Goal: Information Seeking & Learning: Learn about a topic

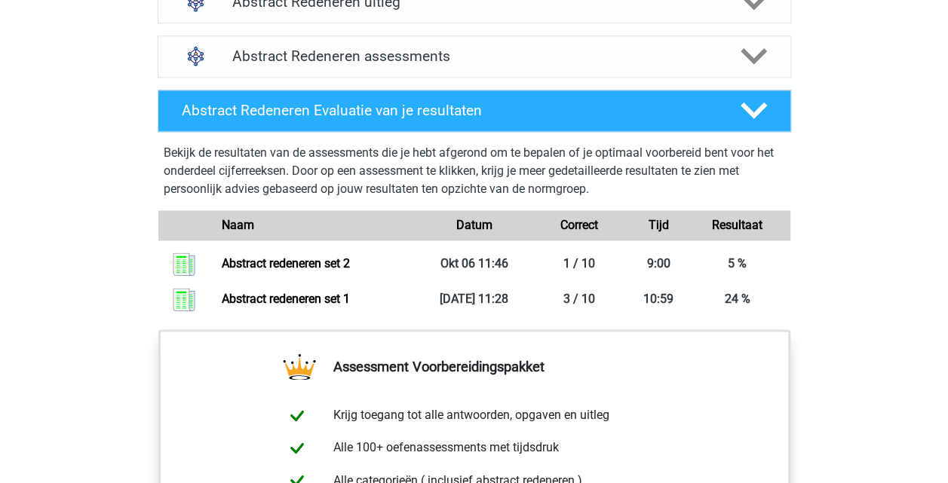
scroll to position [959, 0]
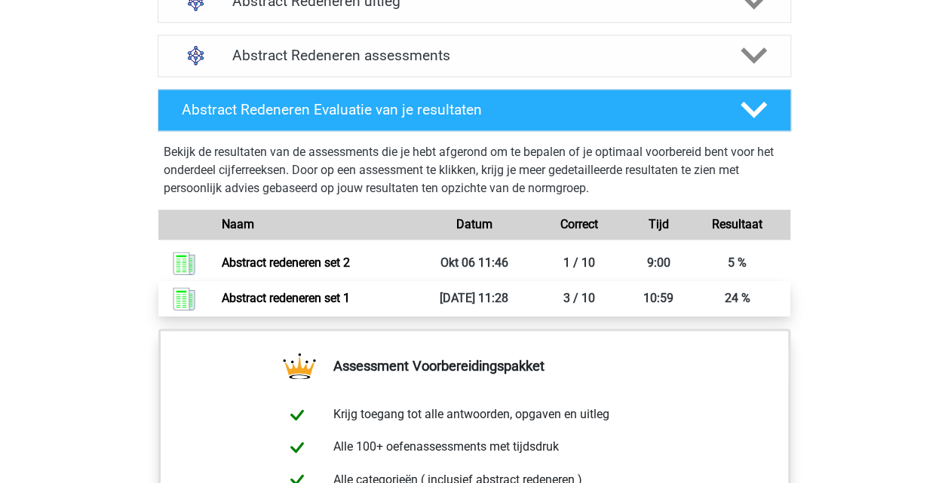
click at [329, 304] on link "Abstract redeneren set 1" at bounding box center [286, 298] width 128 height 14
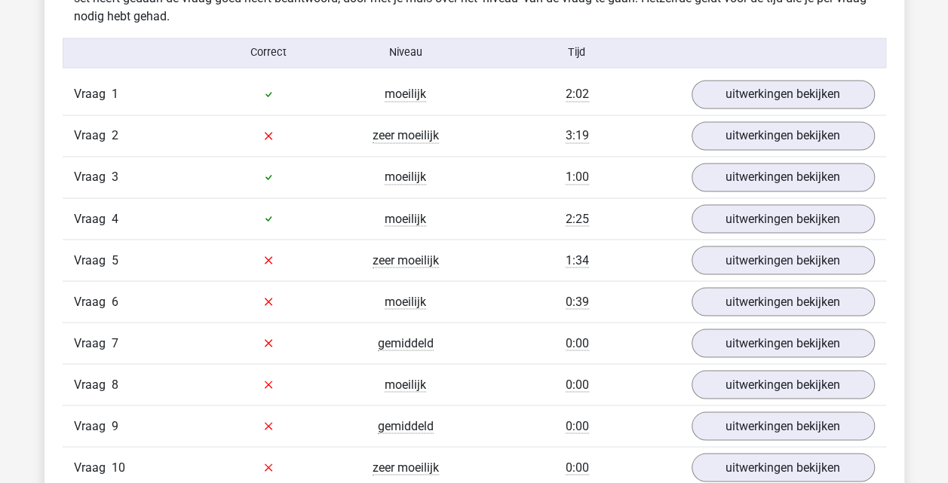
scroll to position [1026, 0]
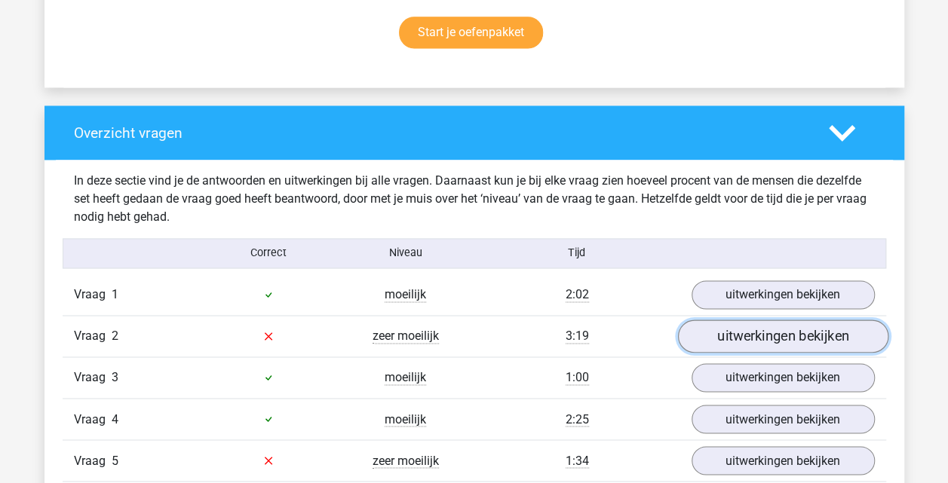
click at [765, 348] on link "uitwerkingen bekijken" at bounding box center [782, 336] width 210 height 33
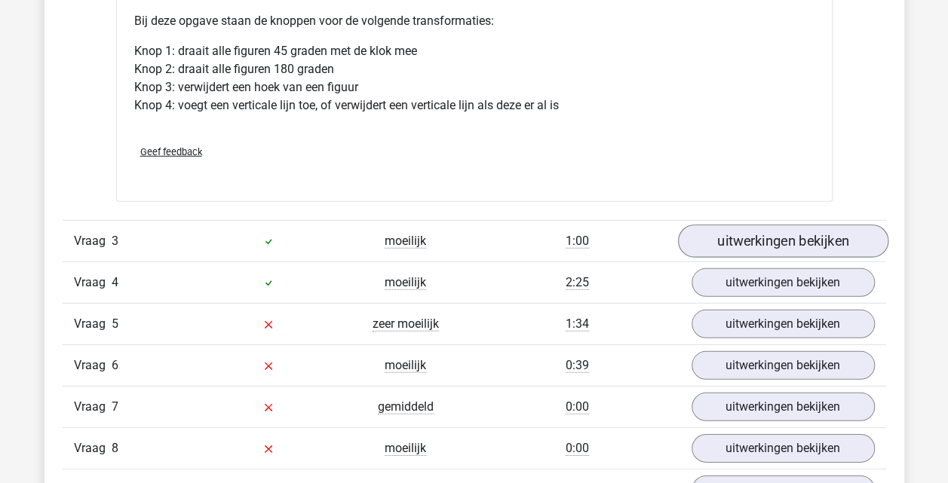
scroll to position [2055, 0]
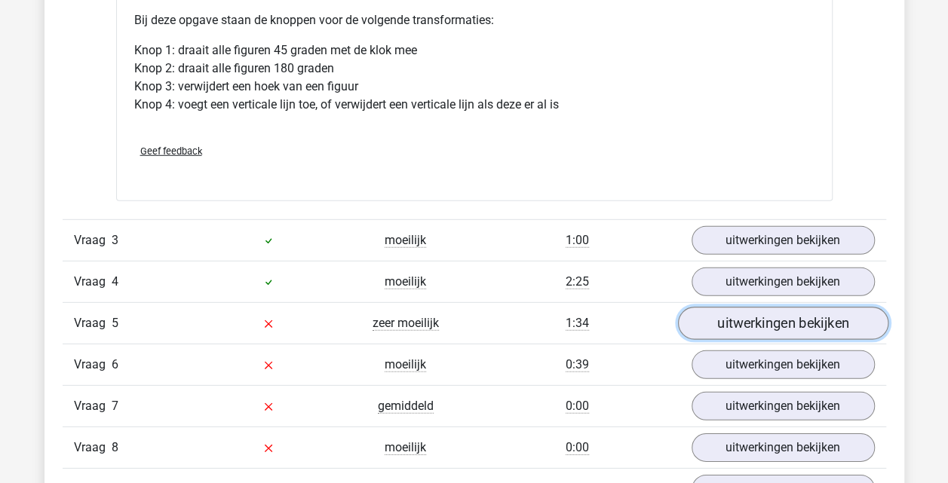
click at [755, 320] on link "uitwerkingen bekijken" at bounding box center [782, 323] width 210 height 33
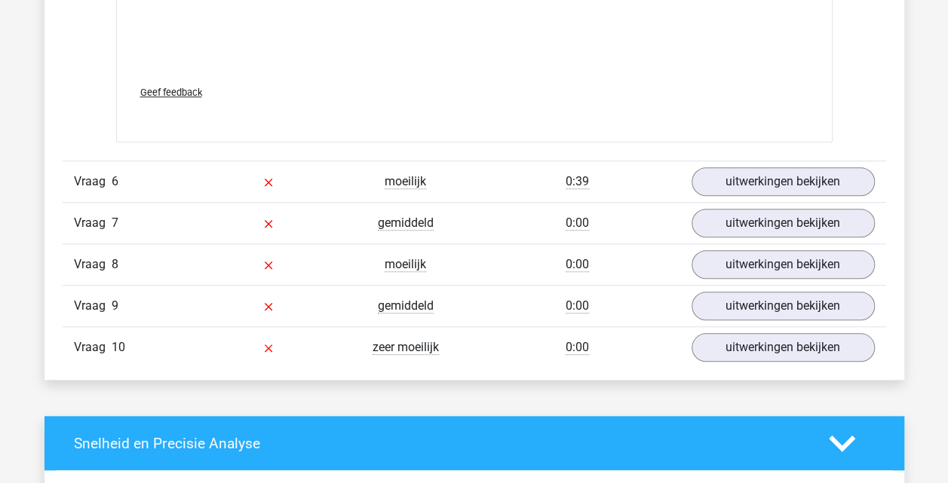
scroll to position [3445, 0]
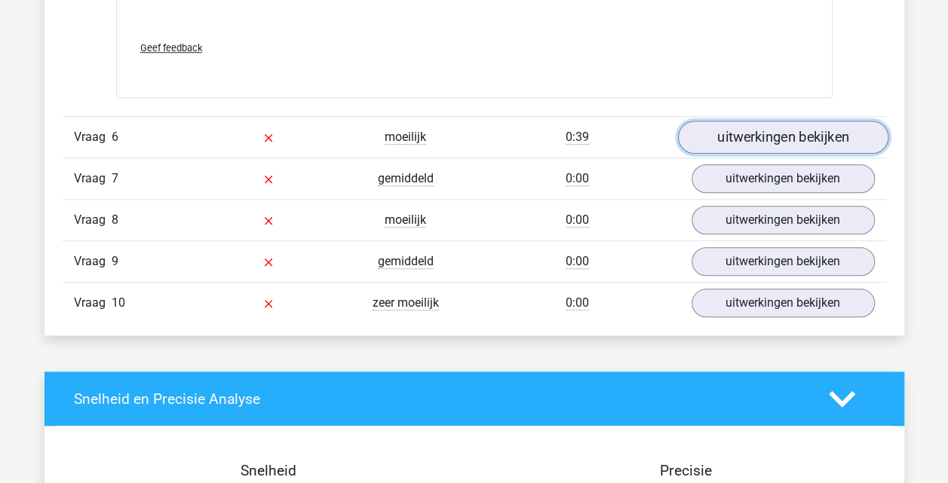
click at [758, 139] on link "uitwerkingen bekijken" at bounding box center [782, 137] width 210 height 33
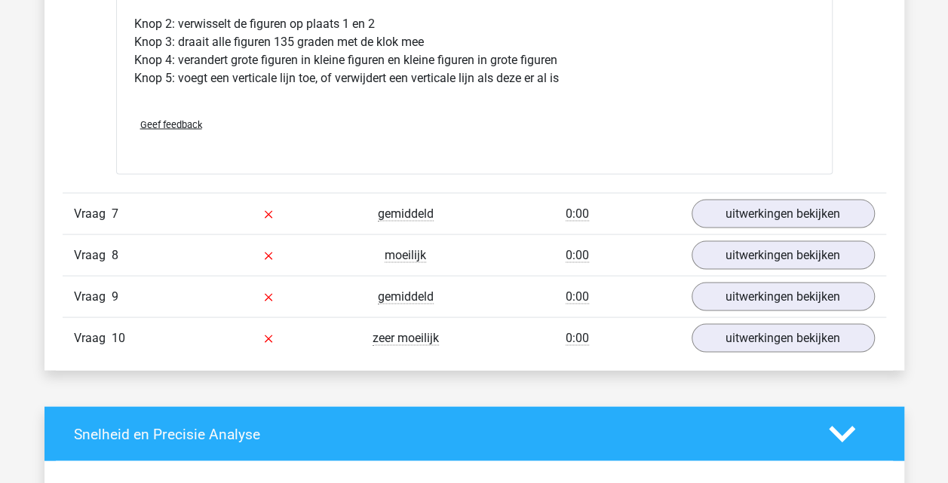
scroll to position [4255, 0]
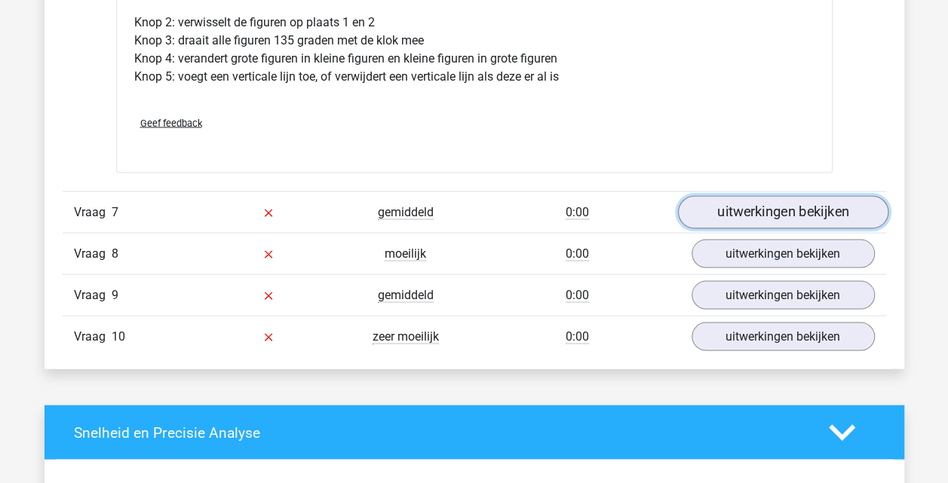
click at [752, 201] on link "uitwerkingen bekijken" at bounding box center [782, 211] width 210 height 33
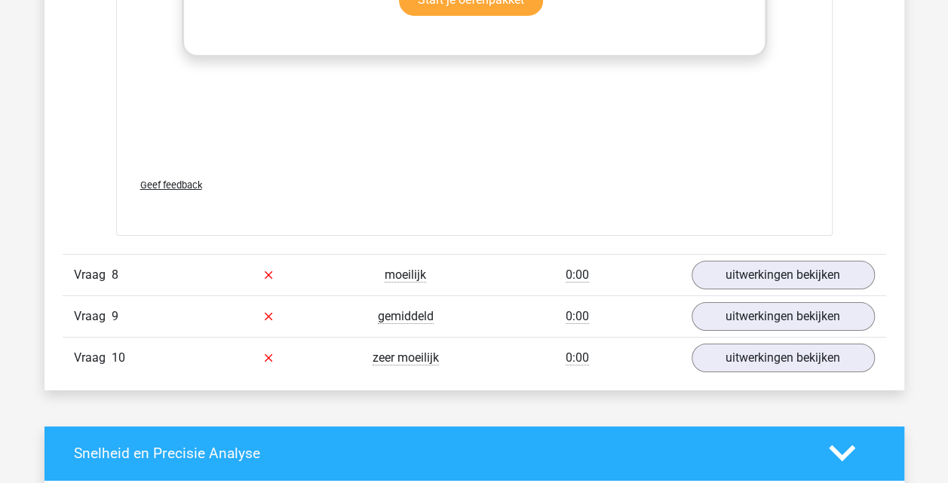
scroll to position [5379, 0]
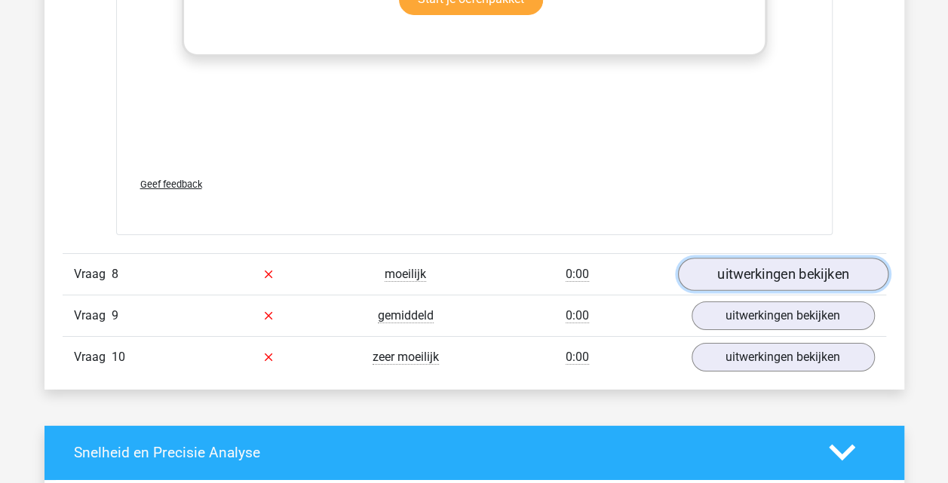
click at [712, 261] on link "uitwerkingen bekijken" at bounding box center [782, 274] width 210 height 33
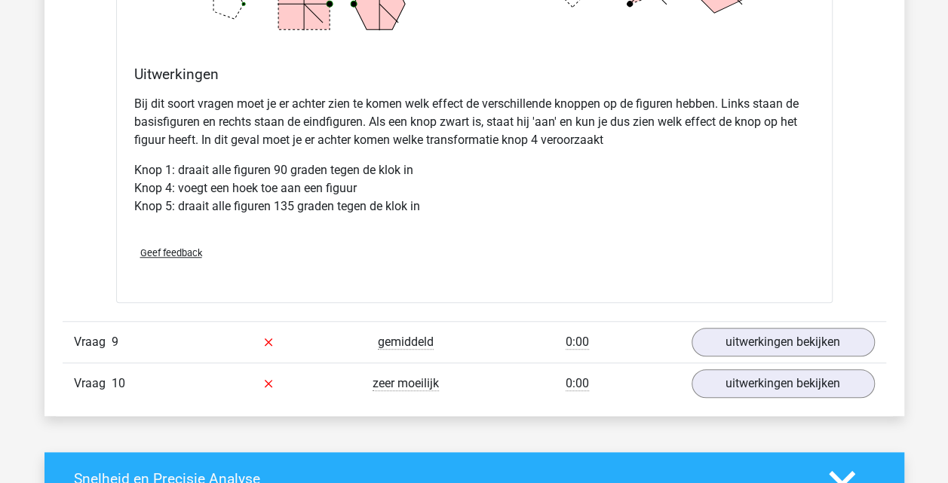
scroll to position [6181, 0]
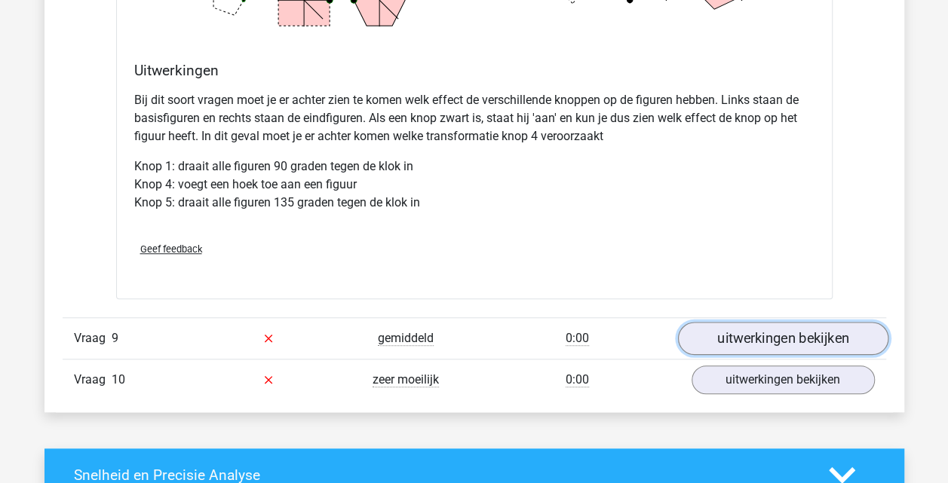
click at [731, 326] on link "uitwerkingen bekijken" at bounding box center [782, 338] width 210 height 33
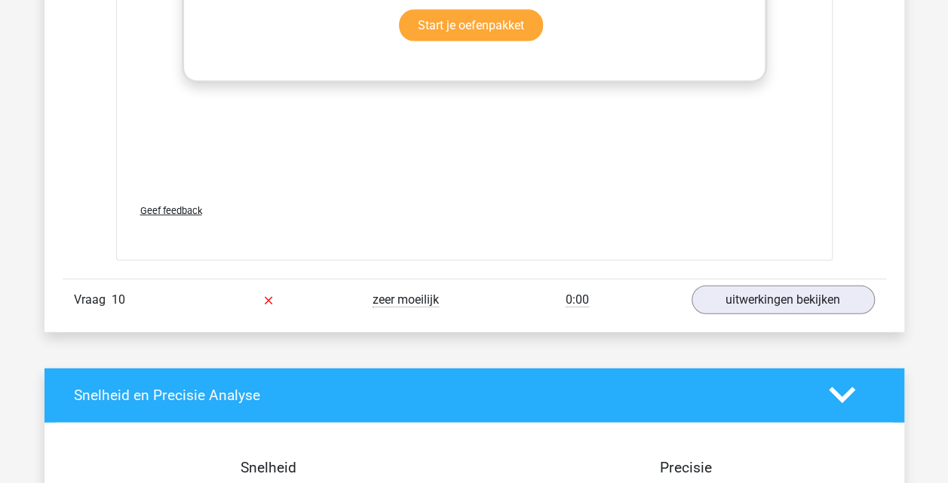
scroll to position [7406, 0]
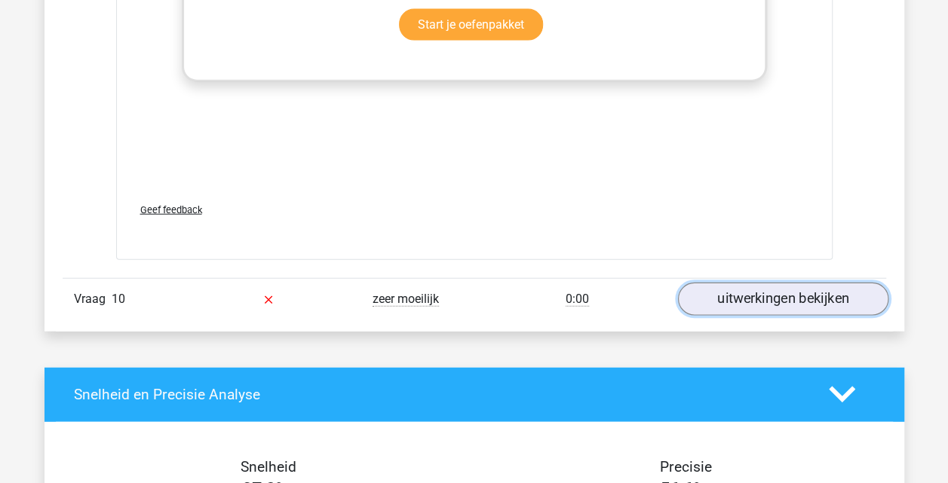
click at [765, 285] on link "uitwerkingen bekijken" at bounding box center [782, 299] width 210 height 33
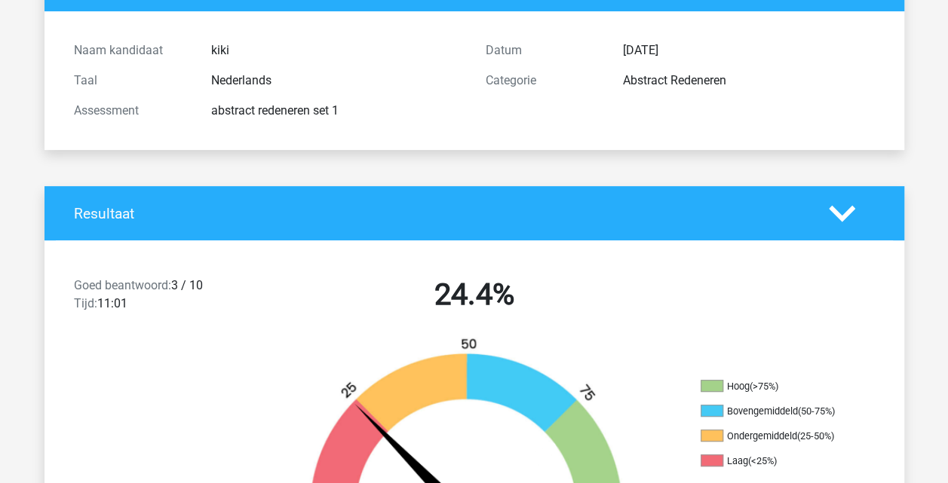
scroll to position [0, 0]
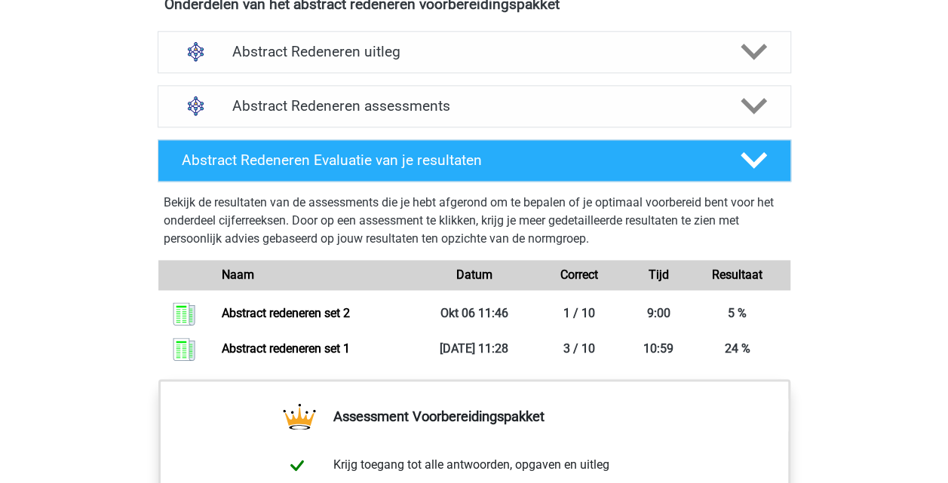
scroll to position [908, 0]
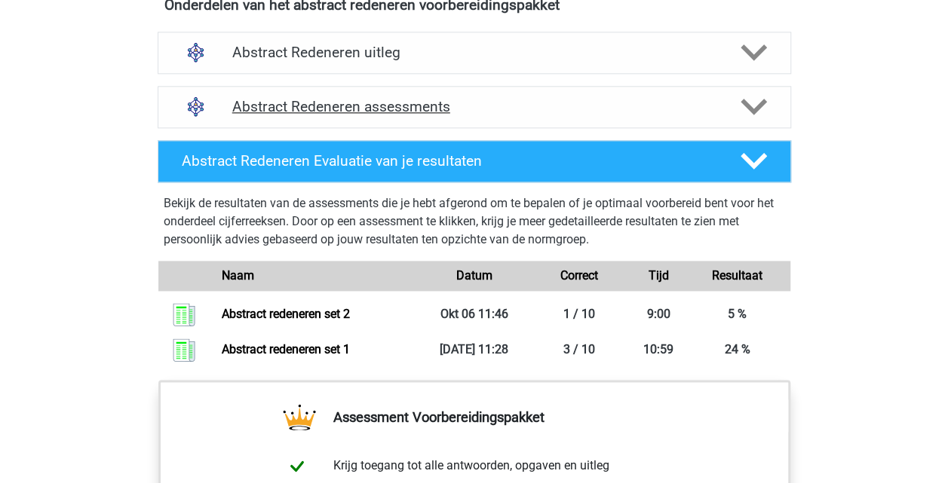
click at [753, 107] on polygon at bounding box center [753, 107] width 26 height 17
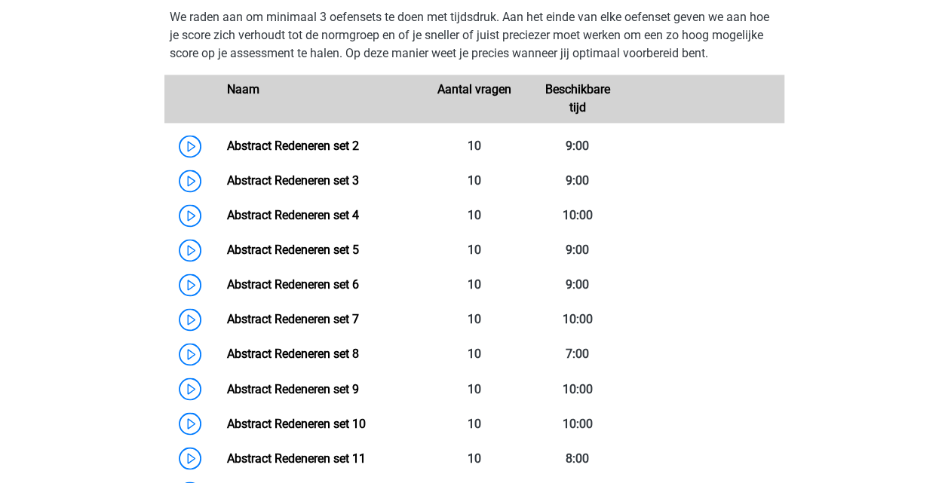
scroll to position [1037, 0]
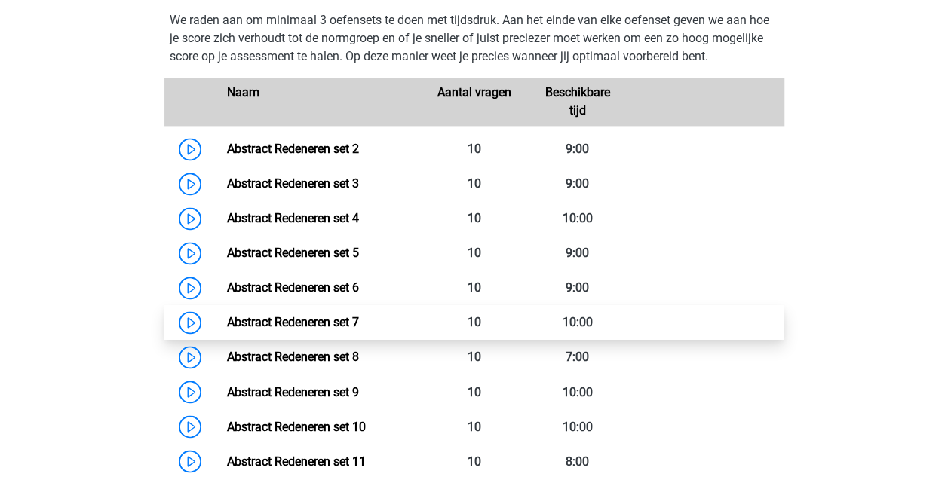
click at [359, 315] on link "Abstract Redeneren set 7" at bounding box center [293, 322] width 132 height 14
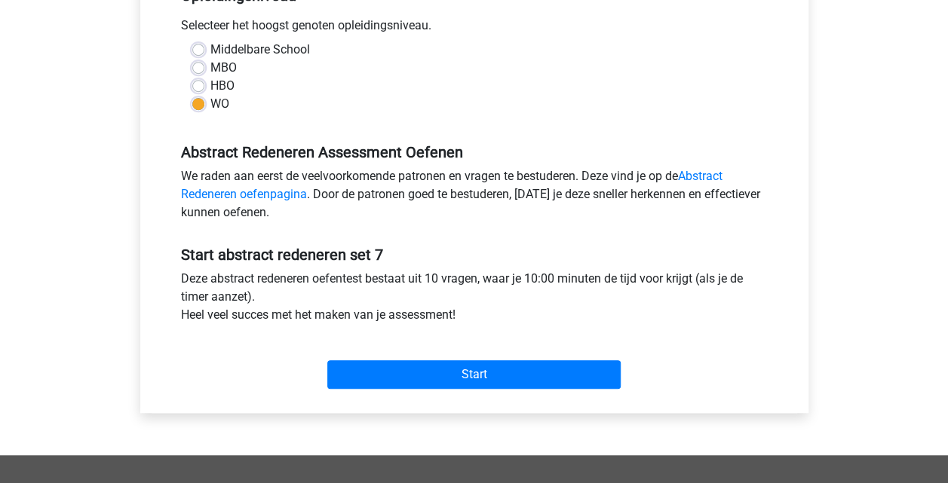
scroll to position [347, 0]
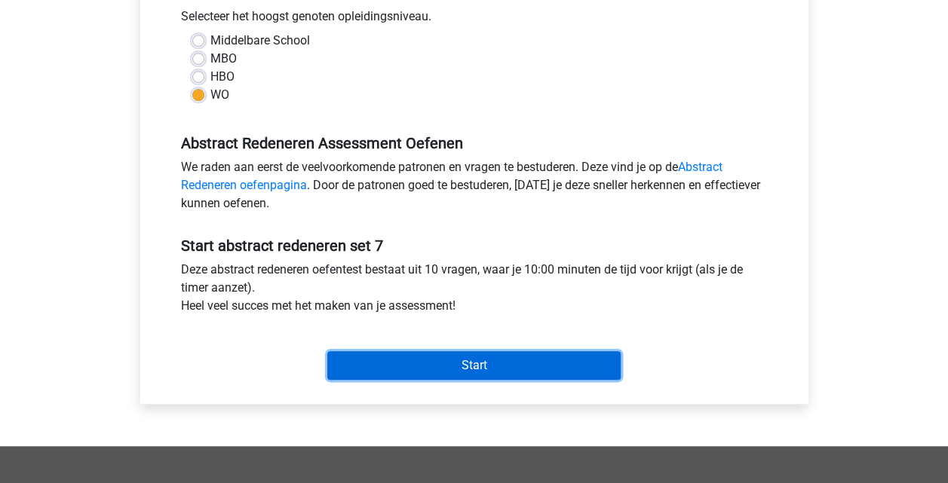
click at [402, 360] on input "Start" at bounding box center [473, 365] width 293 height 29
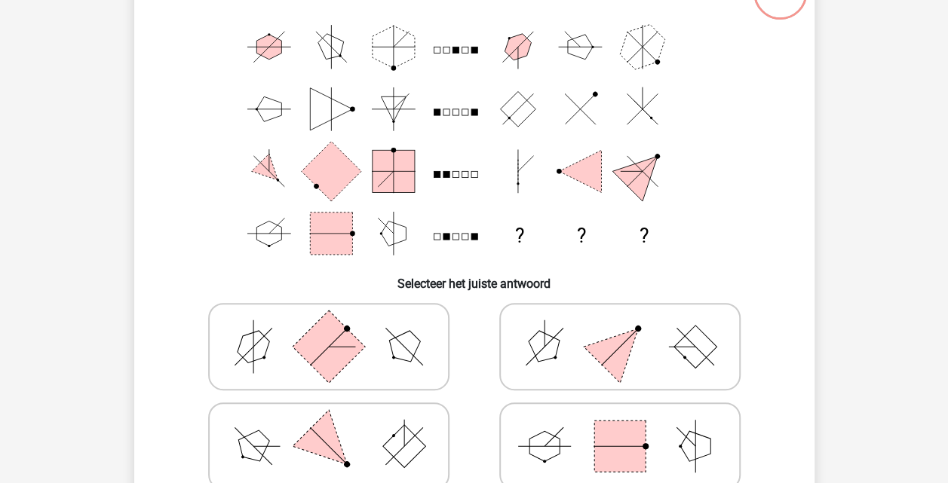
scroll to position [177, 0]
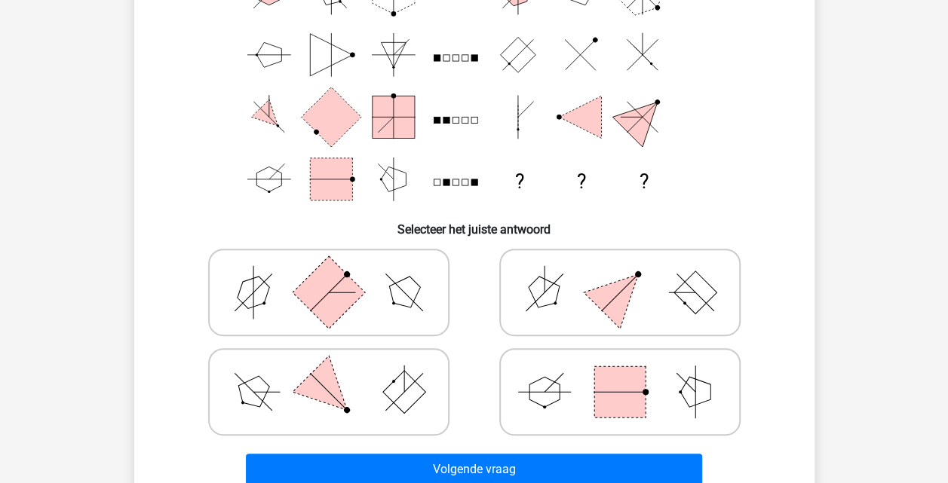
click at [394, 375] on icon at bounding box center [329, 391] width 226 height 75
click at [339, 373] on input "radio" at bounding box center [334, 368] width 10 height 10
radio input "true"
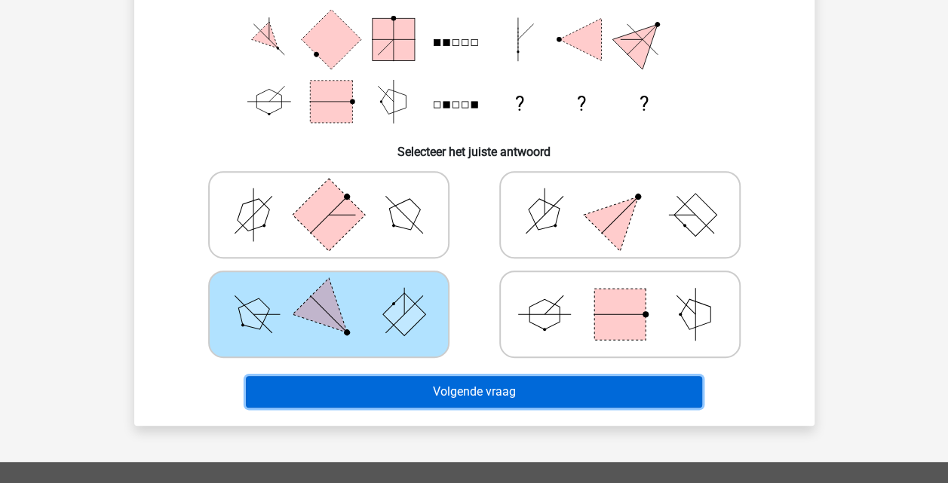
click at [397, 392] on button "Volgende vraag" at bounding box center [474, 392] width 456 height 32
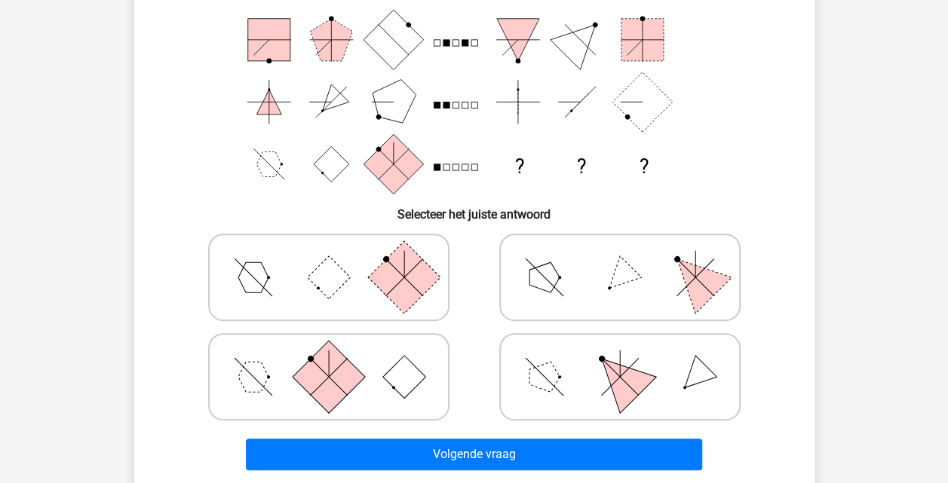
scroll to position [193, 0]
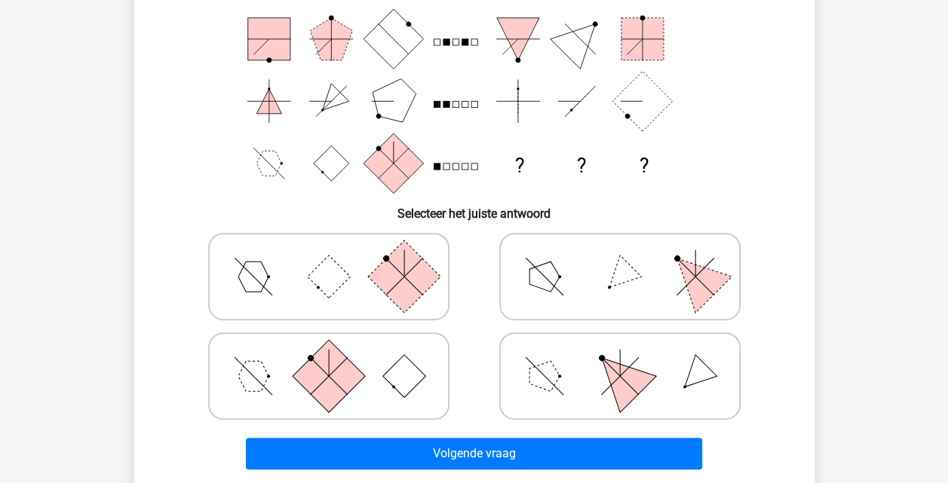
click at [342, 290] on icon at bounding box center [329, 276] width 226 height 75
click at [339, 258] on input "radio" at bounding box center [334, 253] width 10 height 10
radio input "true"
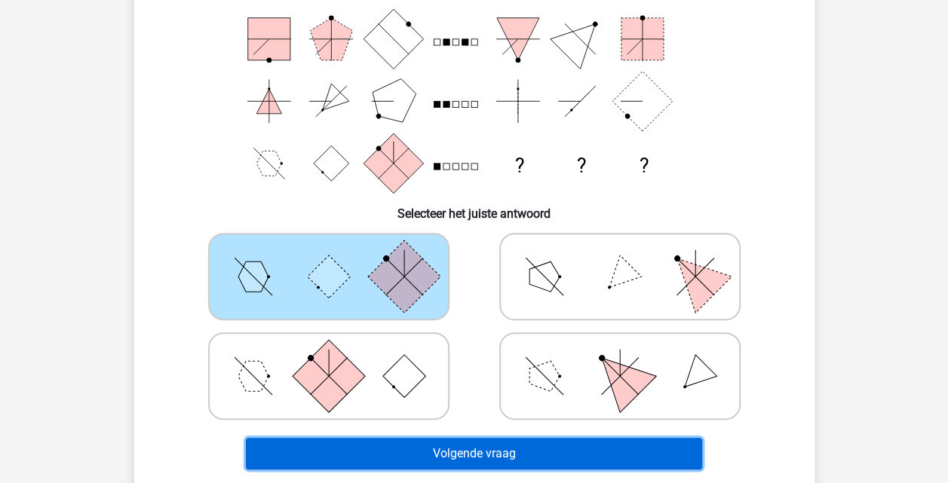
click at [416, 459] on button "Volgende vraag" at bounding box center [474, 454] width 456 height 32
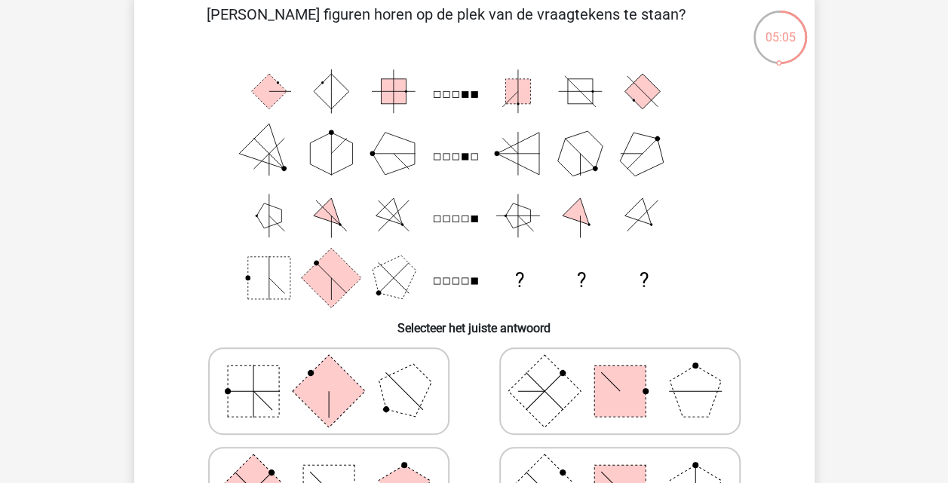
scroll to position [80, 0]
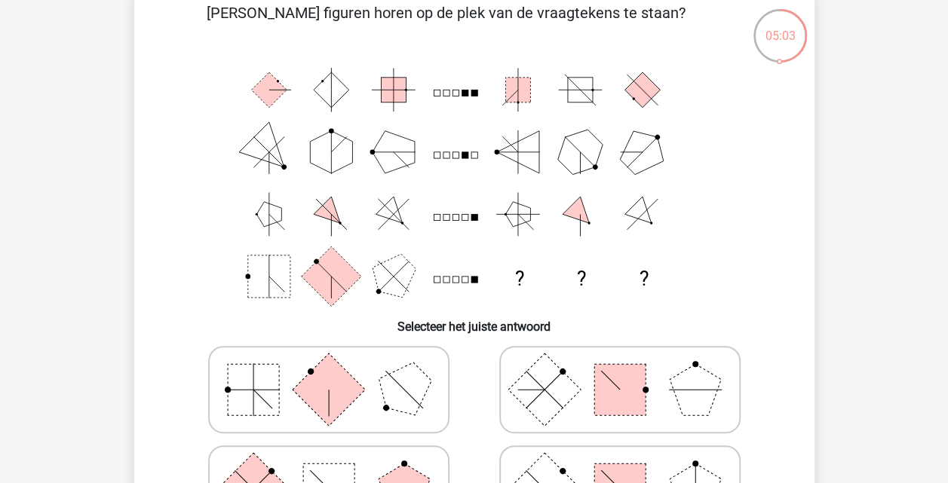
click at [321, 378] on rect at bounding box center [328, 390] width 72 height 72
click at [329, 371] on input "radio" at bounding box center [334, 366] width 10 height 10
radio input "true"
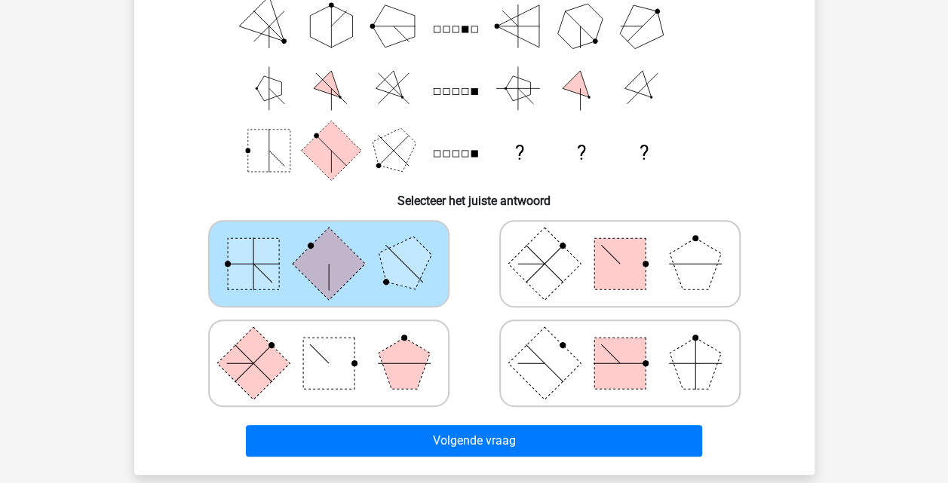
scroll to position [207, 0]
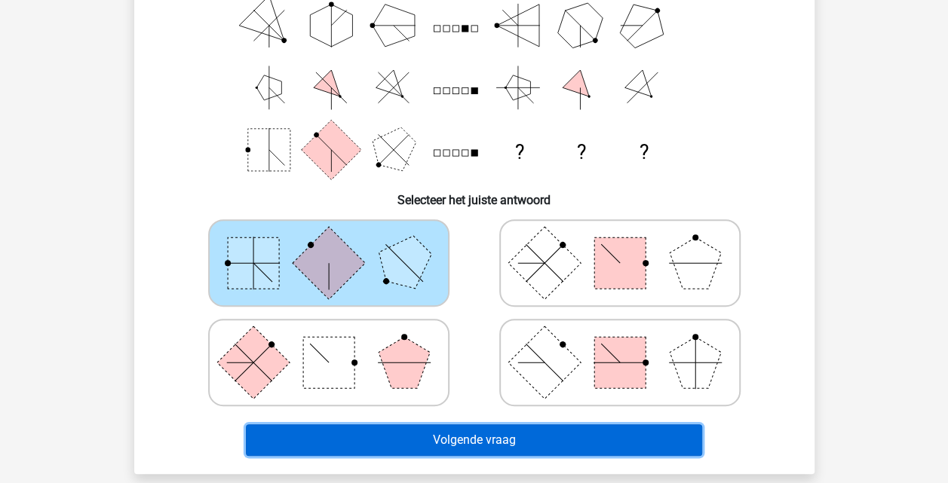
click at [496, 437] on button "Volgende vraag" at bounding box center [474, 440] width 456 height 32
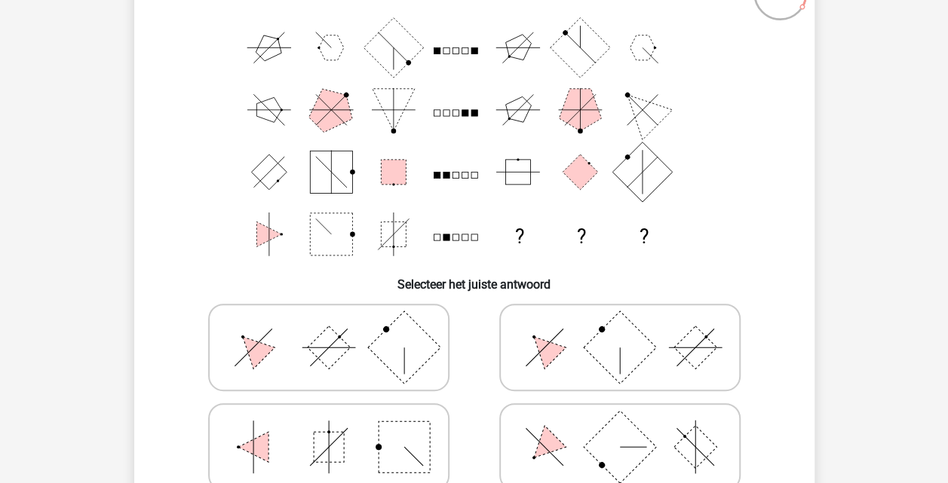
scroll to position [146, 0]
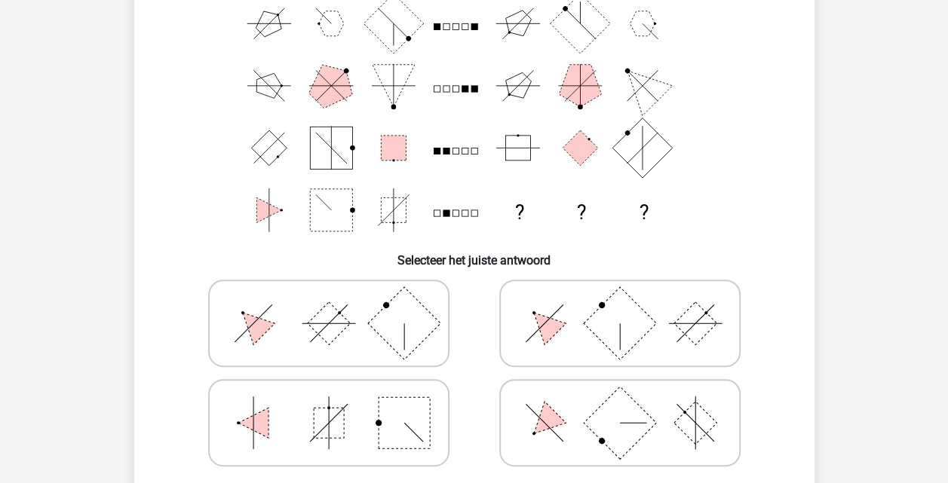
click at [607, 327] on rect at bounding box center [619, 323] width 72 height 72
click at [620, 305] on input "radio" at bounding box center [625, 300] width 10 height 10
radio input "true"
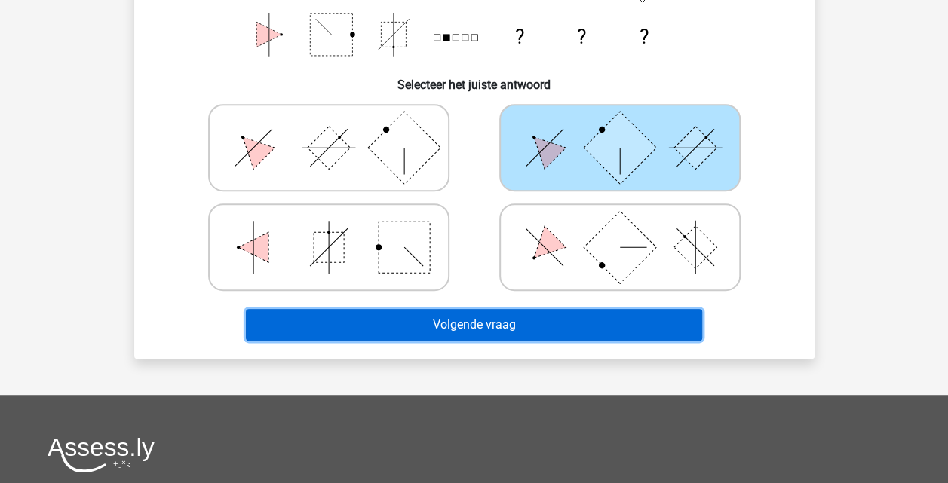
click at [540, 332] on button "Volgende vraag" at bounding box center [474, 325] width 456 height 32
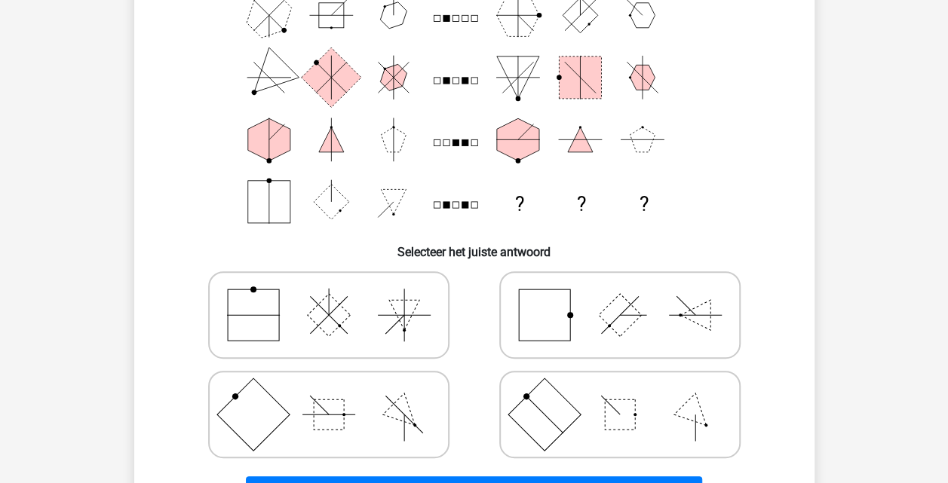
scroll to position [169, 0]
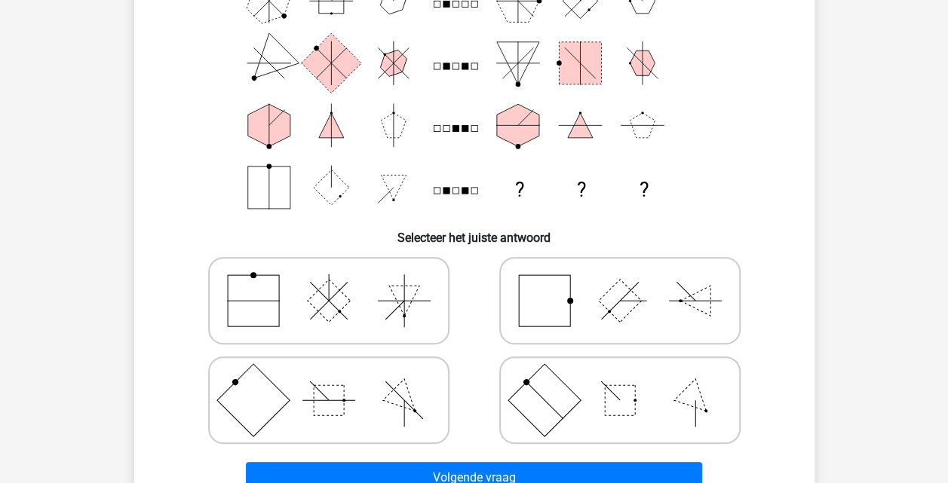
click at [339, 410] on rect at bounding box center [329, 400] width 30 height 30
click at [339, 382] on input "radio" at bounding box center [334, 377] width 10 height 10
radio input "true"
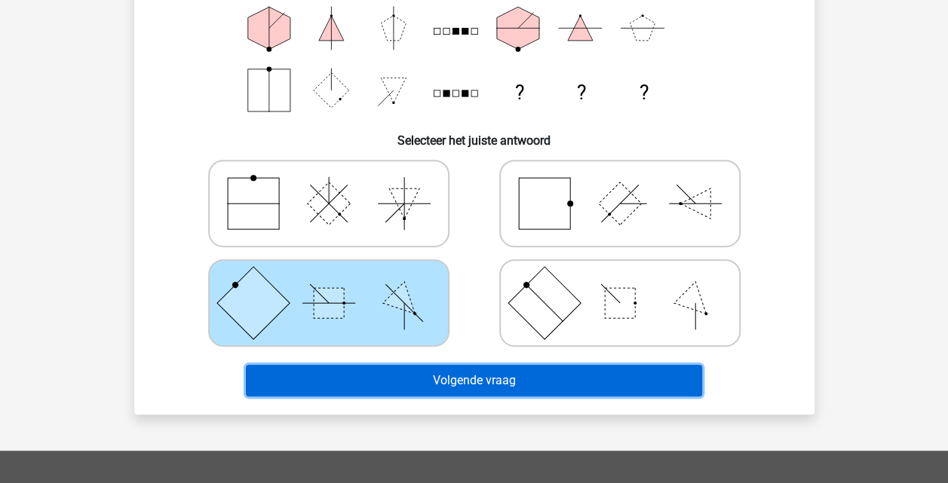
click at [475, 375] on button "Volgende vraag" at bounding box center [474, 381] width 456 height 32
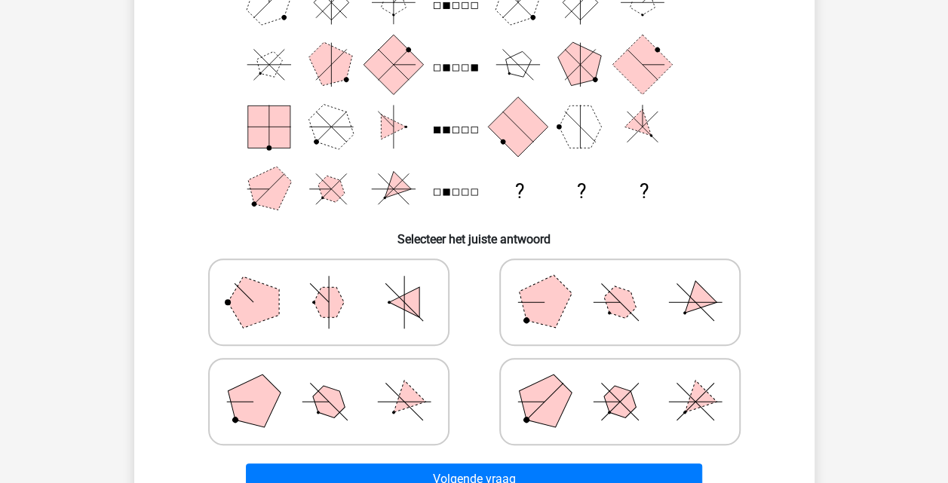
scroll to position [178, 0]
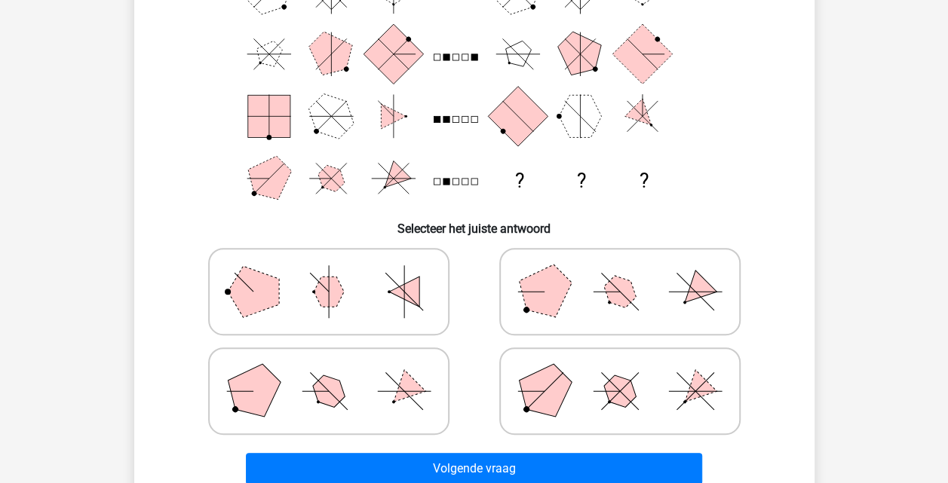
click at [663, 315] on icon at bounding box center [620, 291] width 226 height 75
click at [630, 273] on input "radio" at bounding box center [625, 268] width 10 height 10
radio input "true"
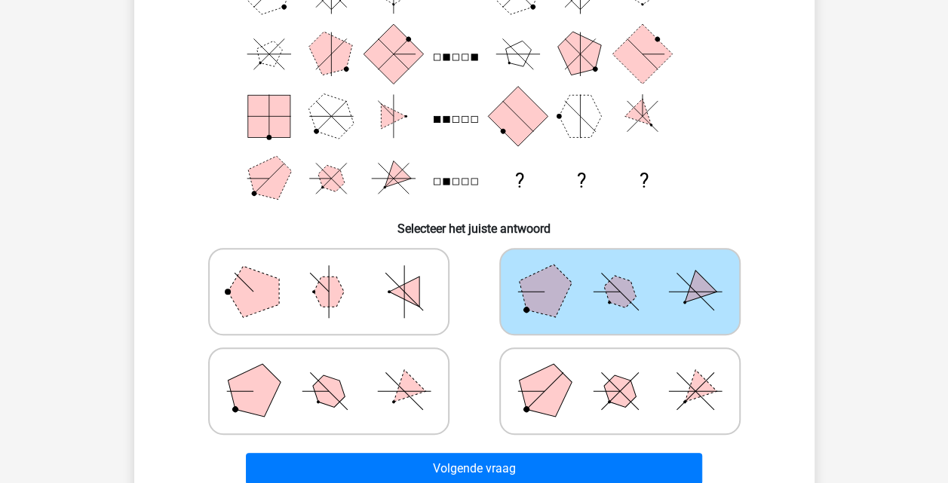
scroll to position [289, 0]
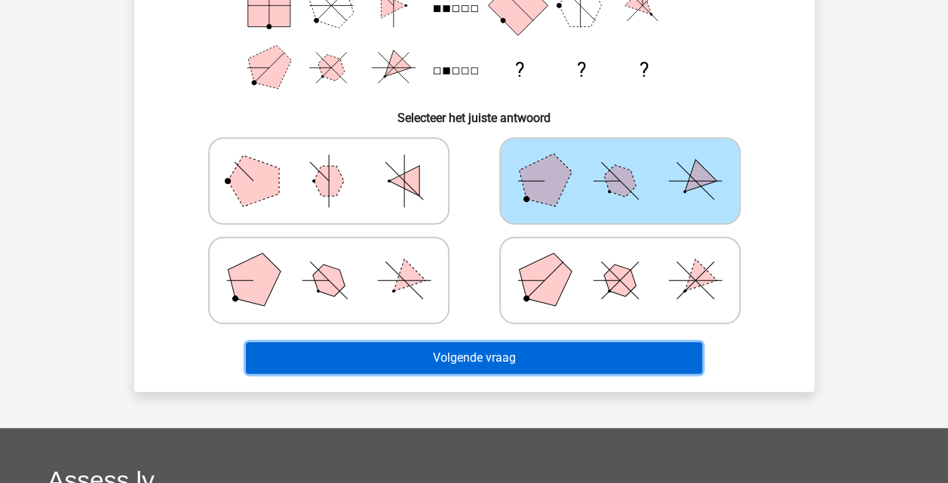
click at [627, 354] on button "Volgende vraag" at bounding box center [474, 358] width 456 height 32
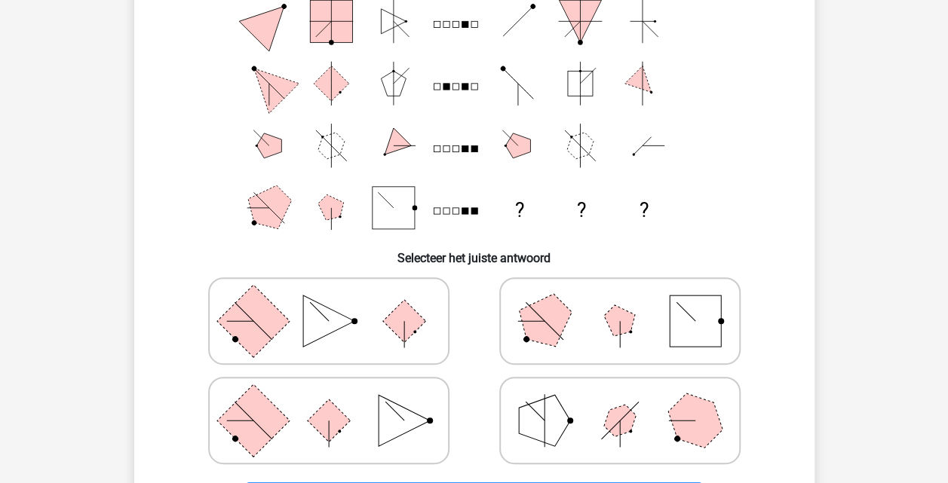
scroll to position [149, 0]
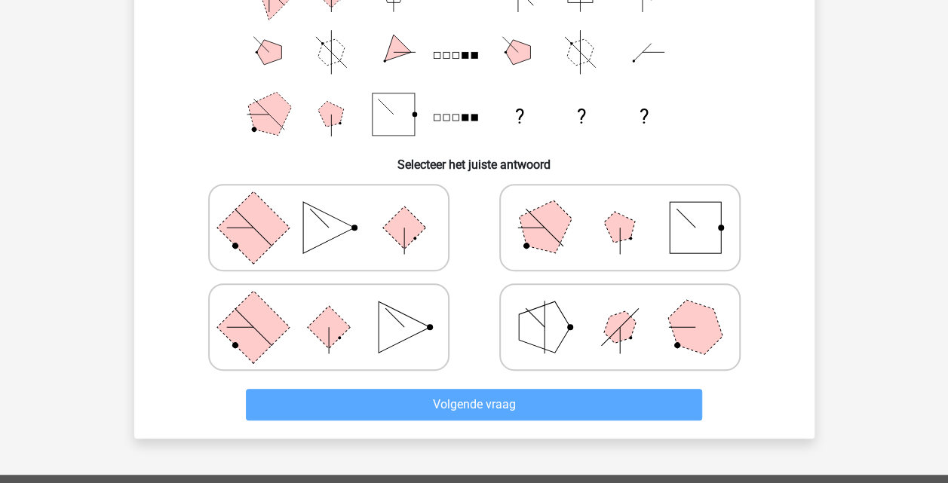
scroll to position [272, 0]
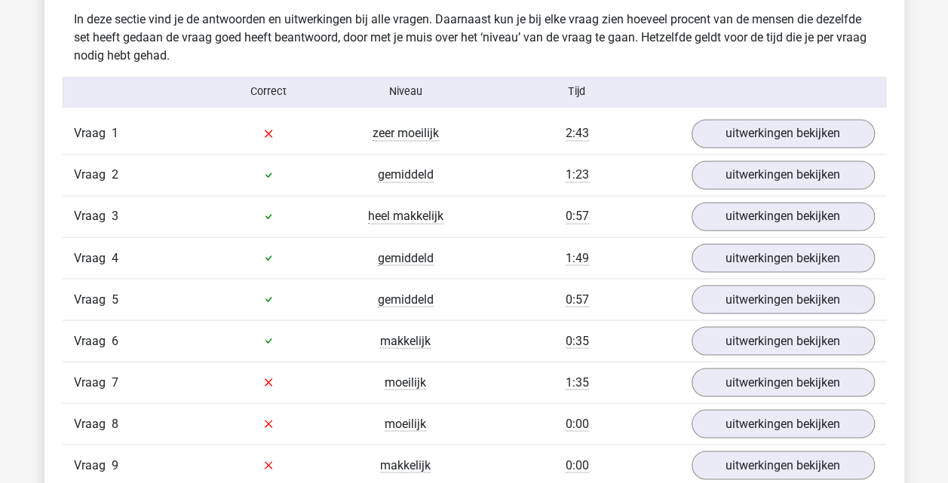
scroll to position [1186, 0]
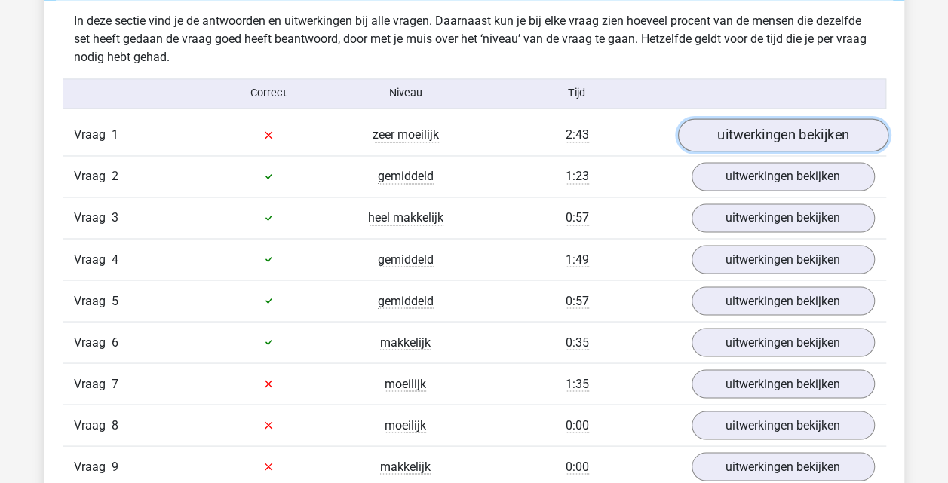
click at [733, 141] on link "uitwerkingen bekijken" at bounding box center [782, 134] width 210 height 33
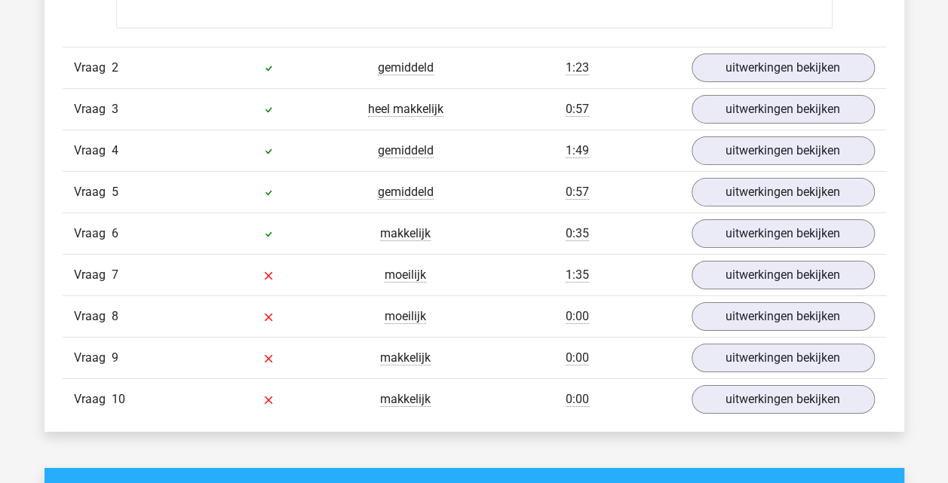
scroll to position [2450, 0]
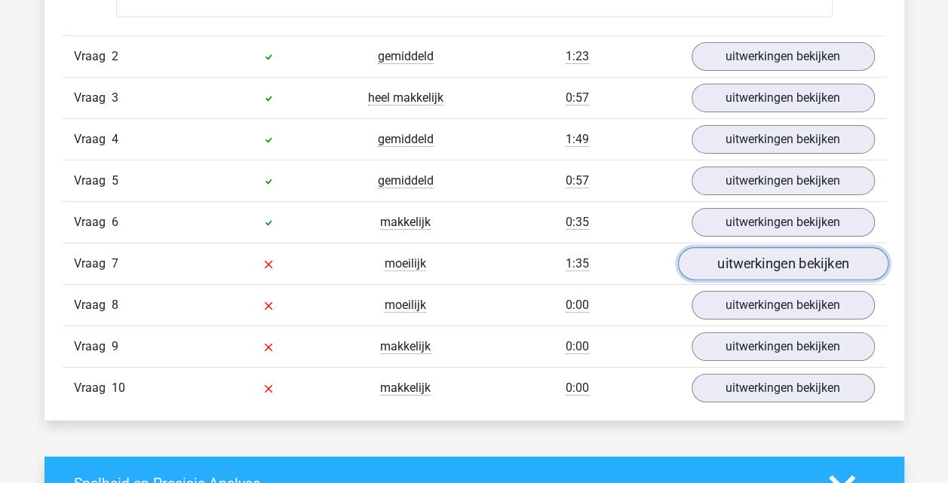
click at [707, 253] on link "uitwerkingen bekijken" at bounding box center [782, 263] width 210 height 33
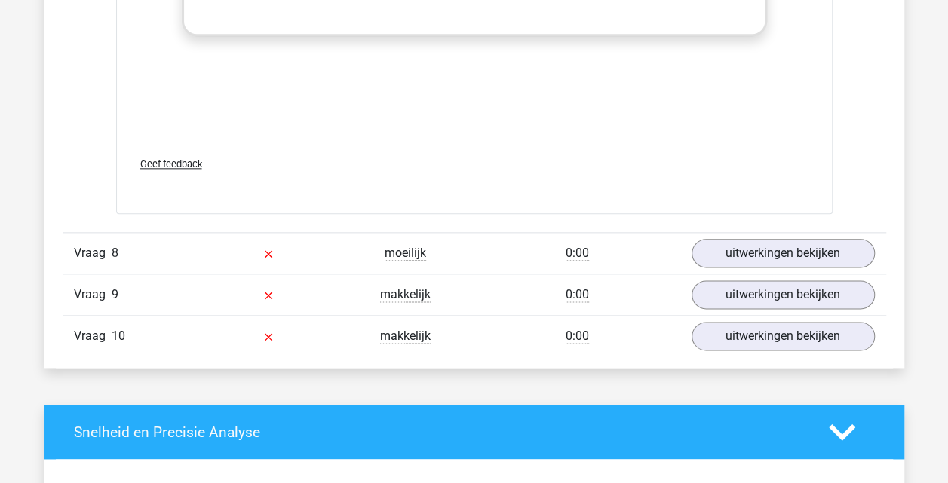
scroll to position [3648, 0]
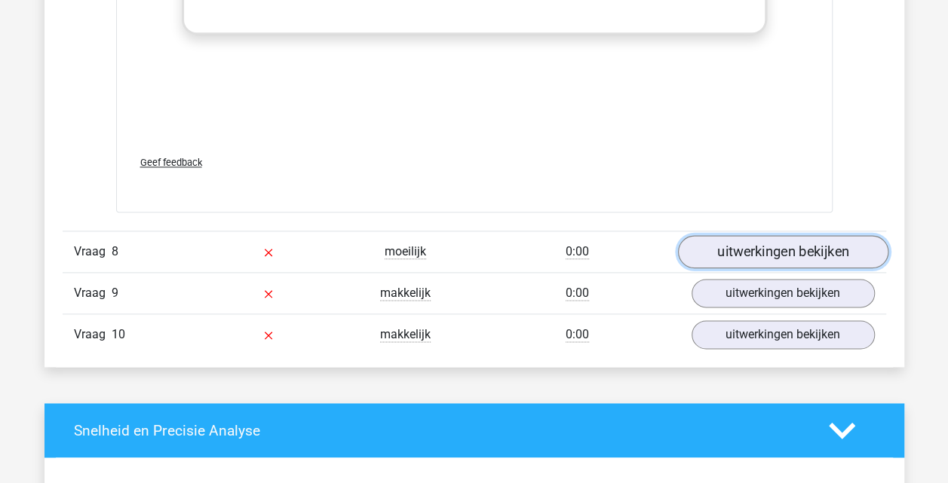
click at [752, 249] on link "uitwerkingen bekijken" at bounding box center [782, 251] width 210 height 33
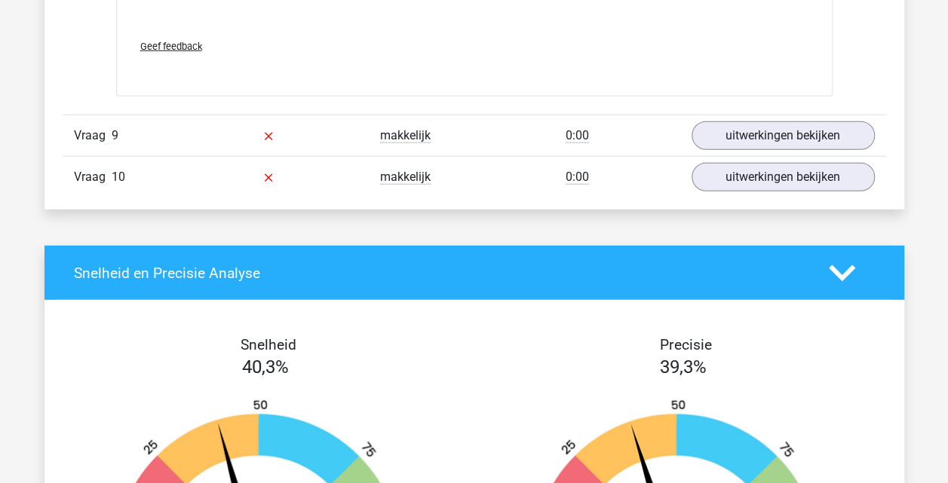
scroll to position [4995, 0]
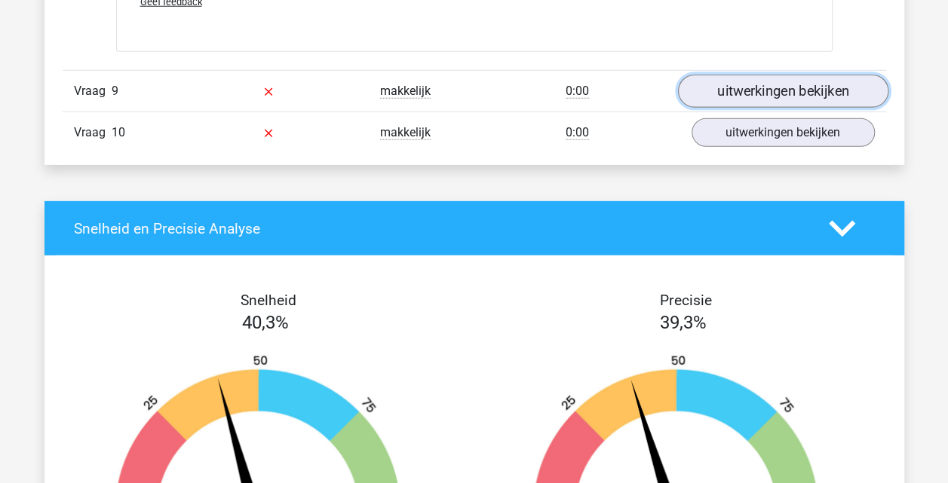
click at [777, 75] on link "uitwerkingen bekijken" at bounding box center [782, 91] width 210 height 33
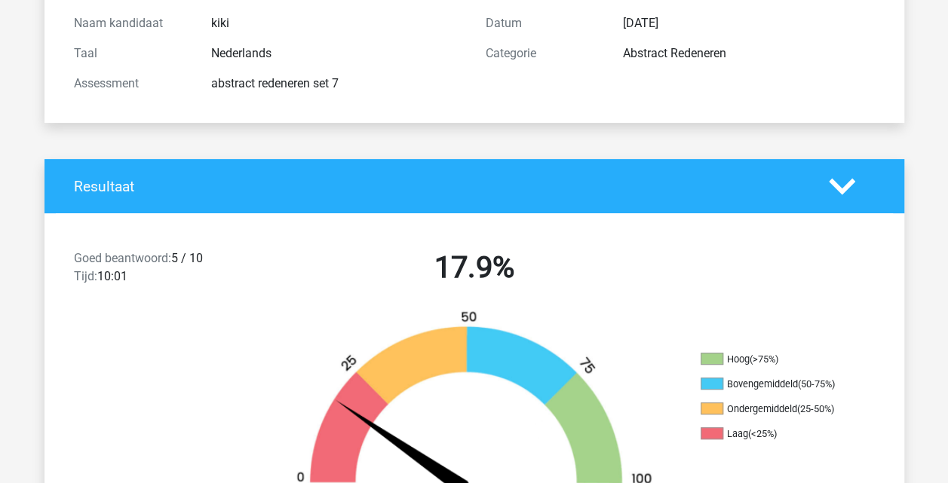
scroll to position [0, 0]
